Goal: Use online tool/utility: Utilize a website feature to perform a specific function

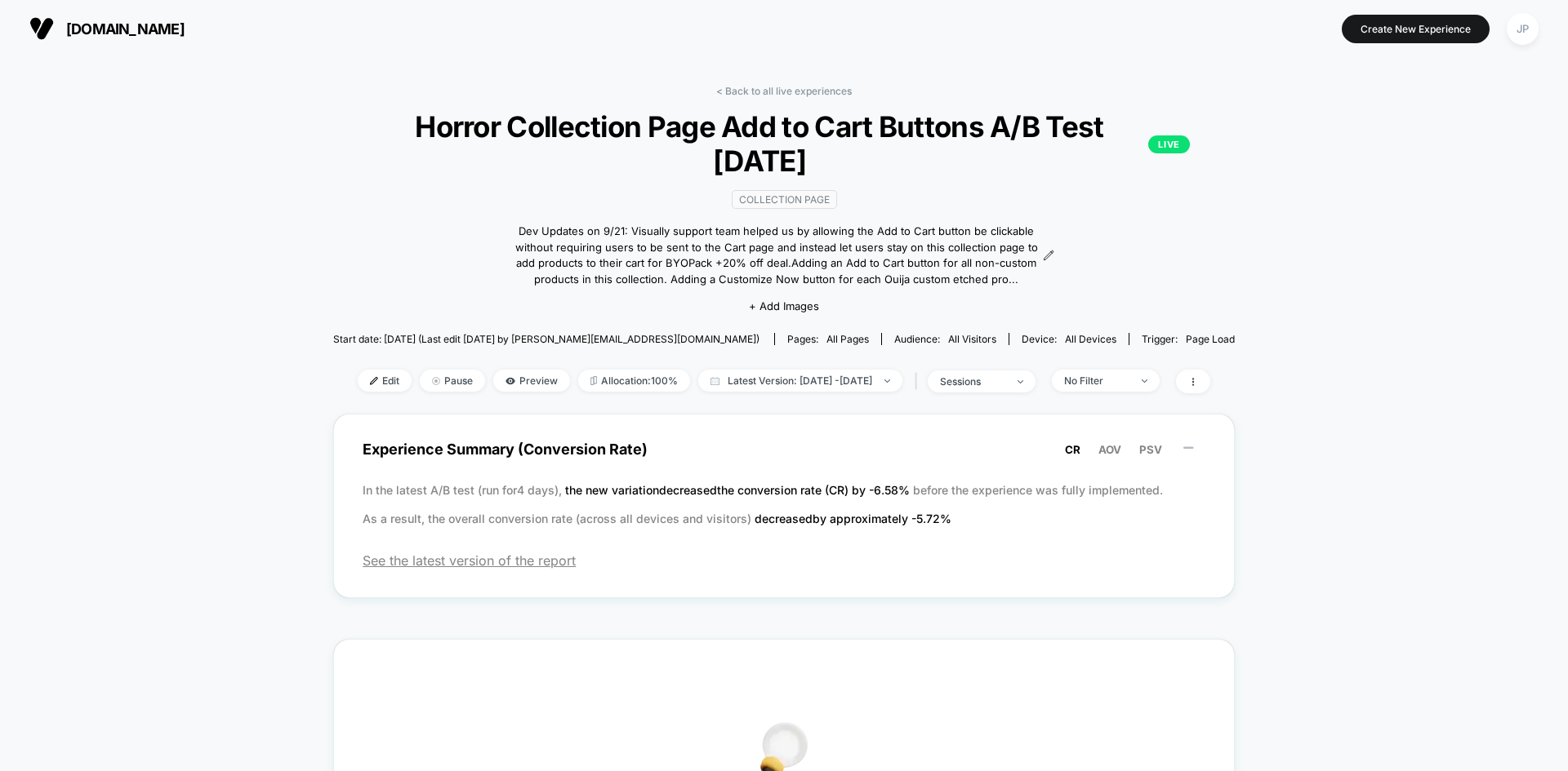
click at [744, 92] on link "< Back to all live experiences" at bounding box center [783, 90] width 136 height 12
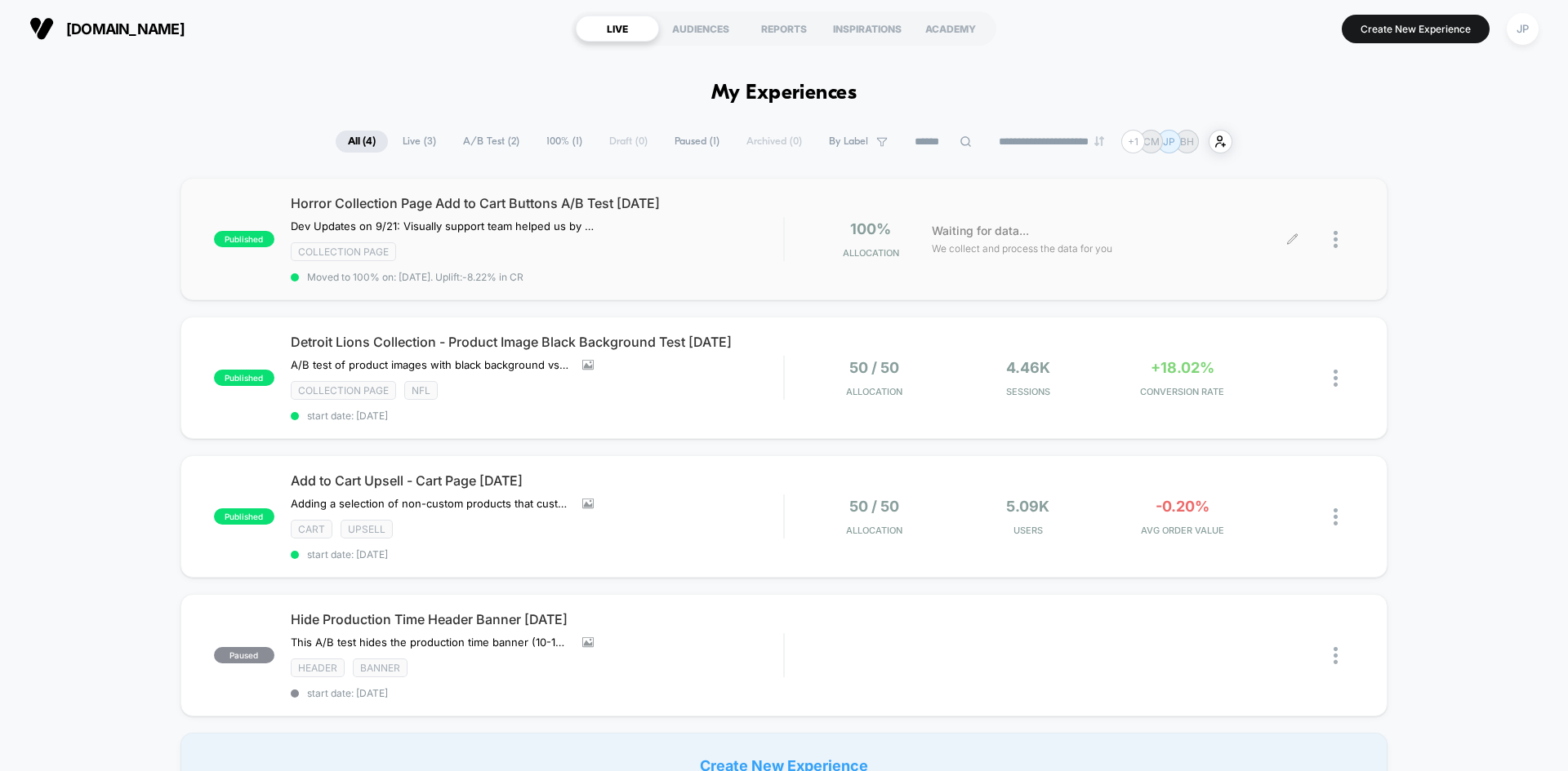
click at [1326, 233] on div at bounding box center [1322, 239] width 61 height 38
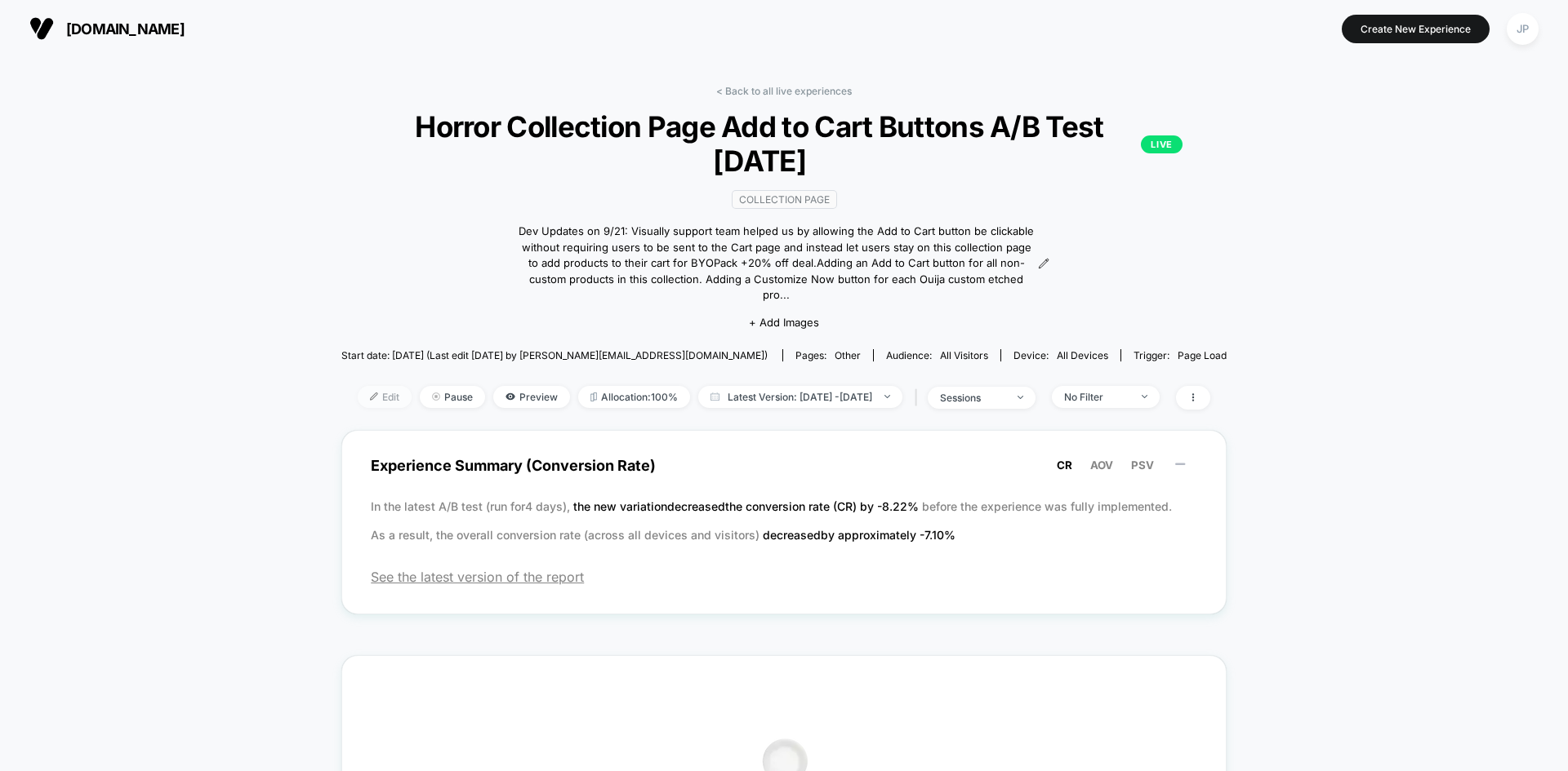
click at [370, 393] on img at bounding box center [374, 396] width 8 height 8
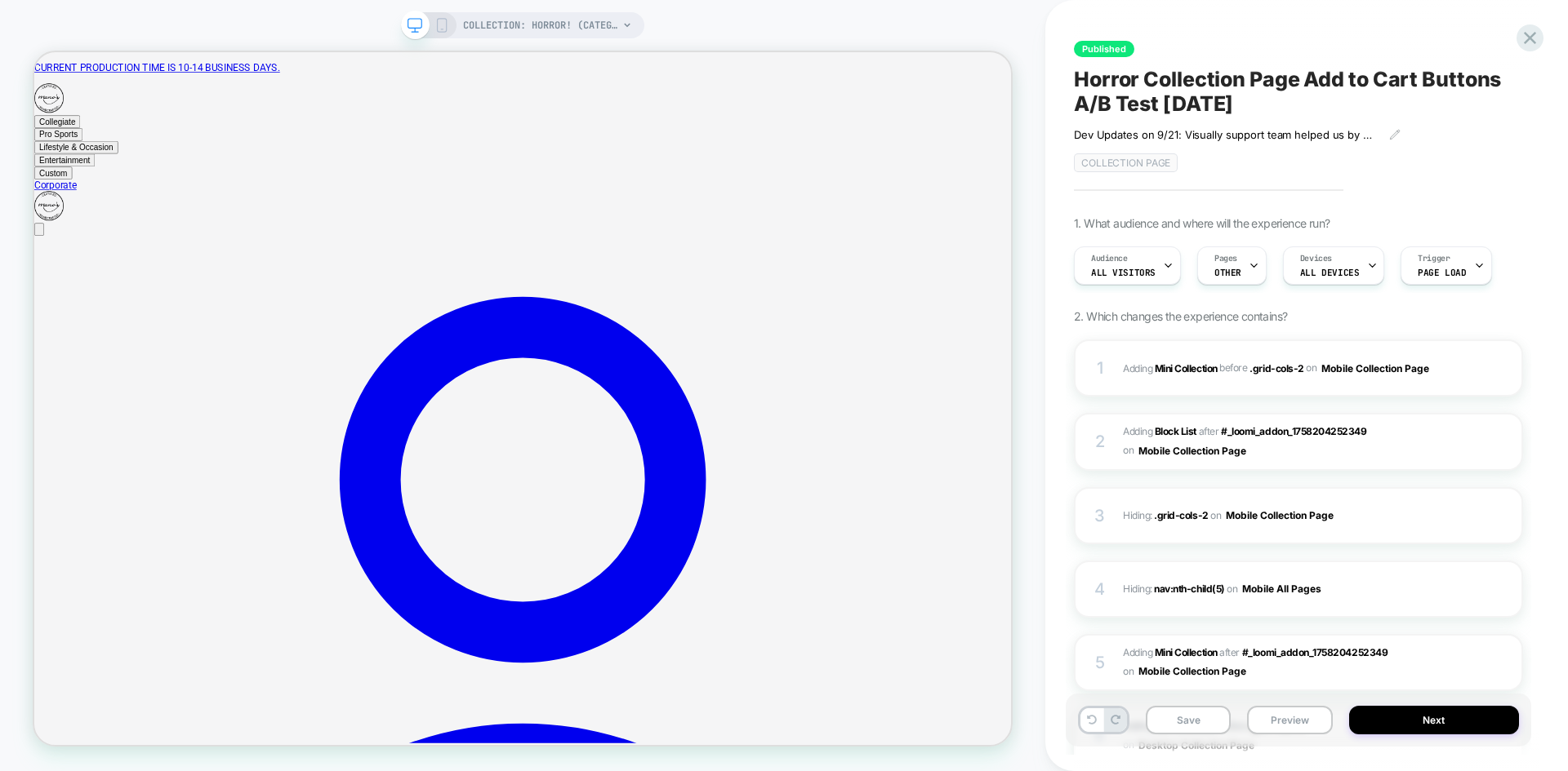
scroll to position [0, 1]
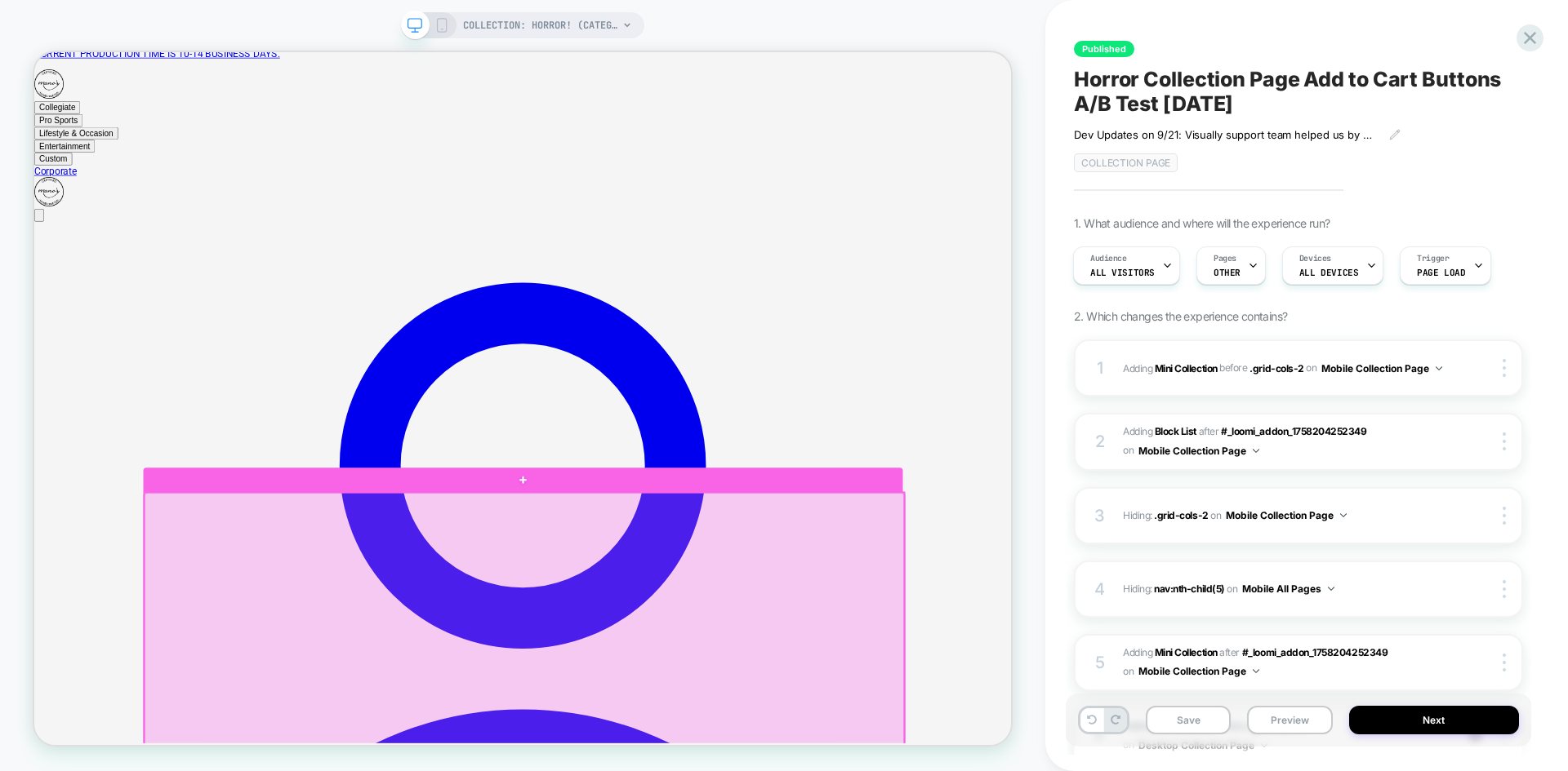
scroll to position [0, 0]
